Goal: Information Seeking & Learning: Find specific fact

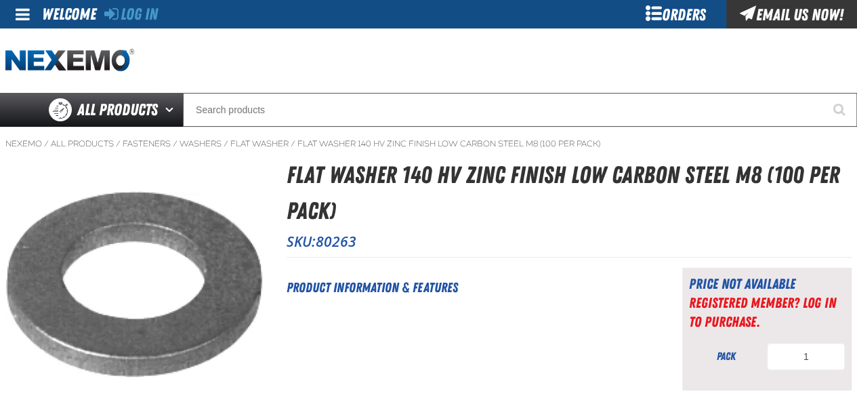
click at [744, 171] on h1 "Flat Washer 140 HV Zinc Finish Low Carbon Steel M8 (100 per pack)" at bounding box center [568, 192] width 565 height 71
copy h1 "M8"
click at [704, 171] on h1 "Flat Washer 140 HV Zinc Finish Low Carbon Steel M8 (100 per pack)" at bounding box center [568, 192] width 565 height 71
click at [704, 172] on h1 "Flat Washer 140 HV Zinc Finish Low Carbon Steel M8 (100 per pack)" at bounding box center [568, 192] width 565 height 71
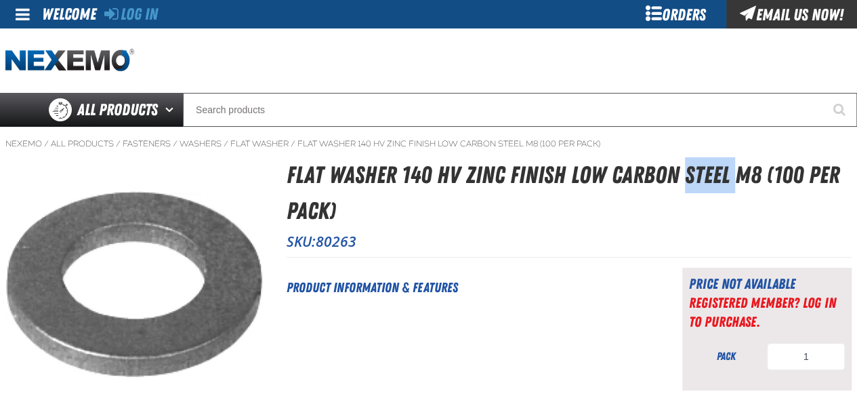
copy h1 "Steel"
click at [314, 177] on h1 "Flat Washer 140 HV Zinc Finish Low Carbon Steel M8 (100 per pack)" at bounding box center [568, 192] width 565 height 71
copy h1 "Flat"
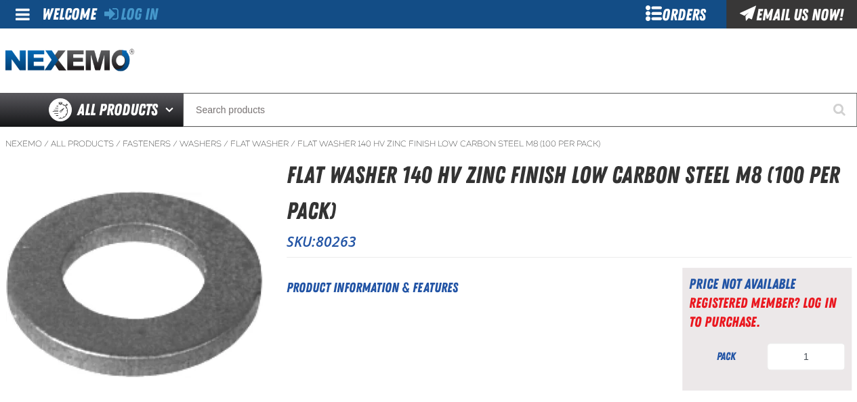
click at [455, 184] on h1 "Flat Washer 140 HV Zinc Finish Low Carbon Steel M8 (100 per pack)" at bounding box center [568, 192] width 565 height 71
click at [452, 174] on h1 "Flat Washer 140 HV Zinc Finish Low Carbon Steel M8 (100 per pack)" at bounding box center [568, 192] width 565 height 71
copy h1 "HV"
